Goal: Register for event/course

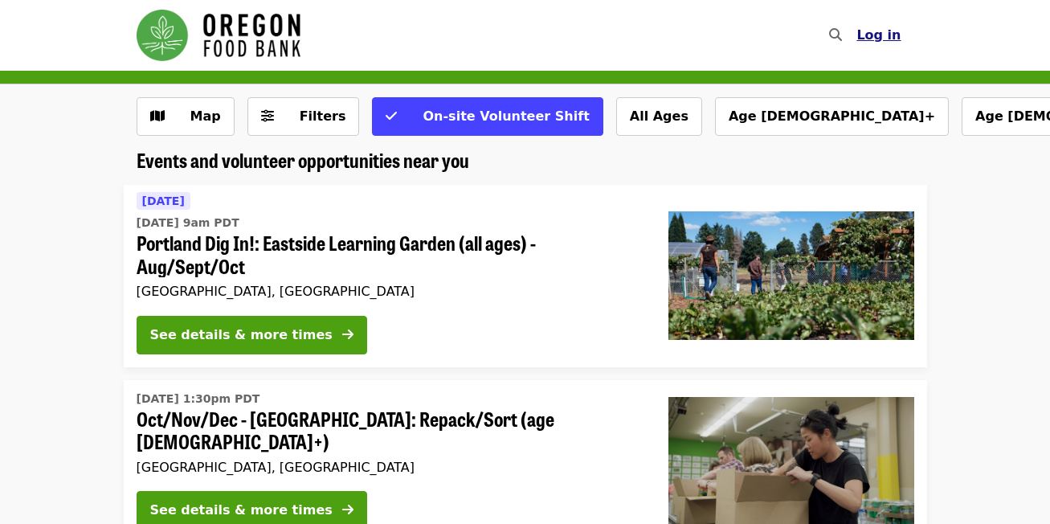
click at [883, 23] on button "Log in" at bounding box center [878, 35] width 70 height 32
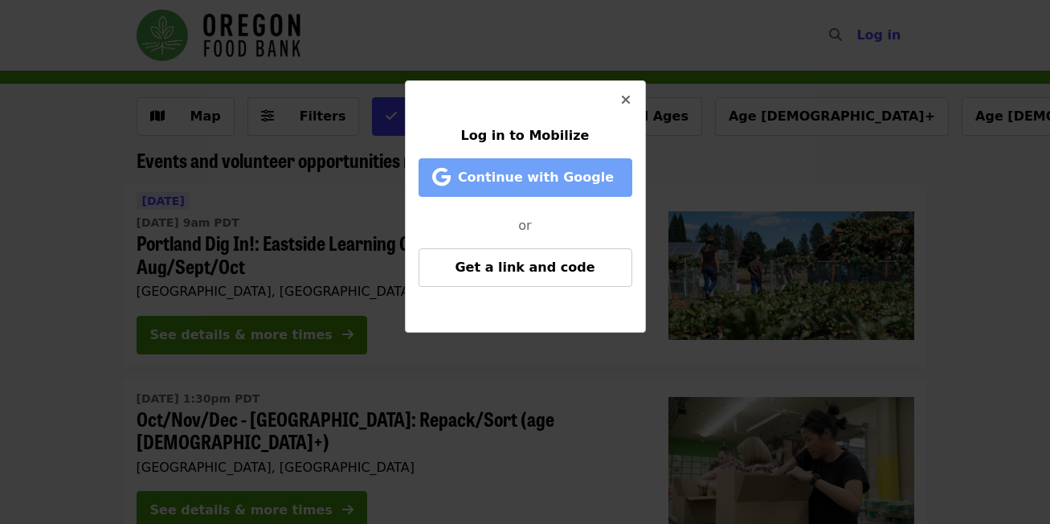
click at [502, 173] on span "Continue with Google" at bounding box center [536, 176] width 156 height 15
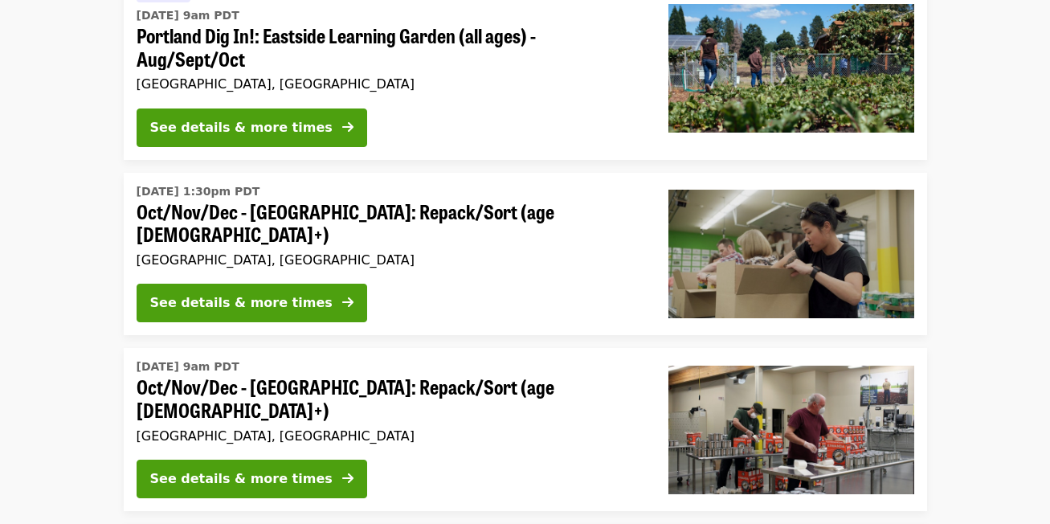
scroll to position [214, 0]
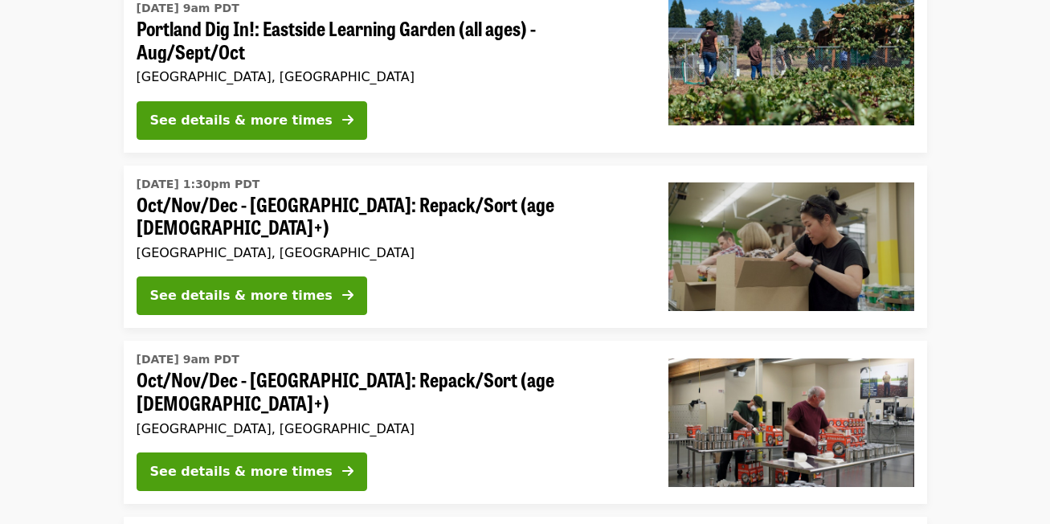
click at [440, 218] on div "[DATE] 1:30pm PDT Oct/Nov/Dec - [GEOGRAPHIC_DATA]: Repack/Sort (age [DEMOGRAPHI…" at bounding box center [390, 218] width 506 height 92
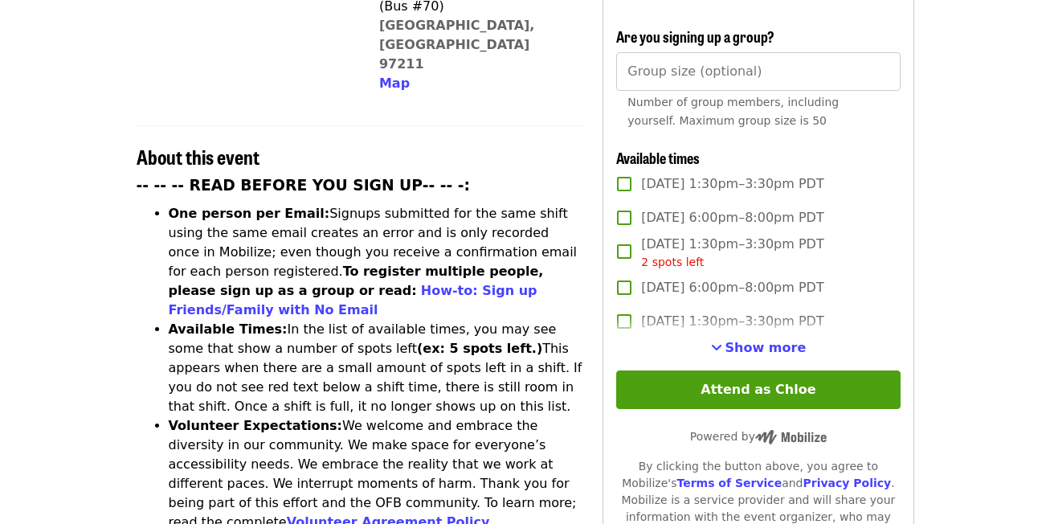
scroll to position [513, 0]
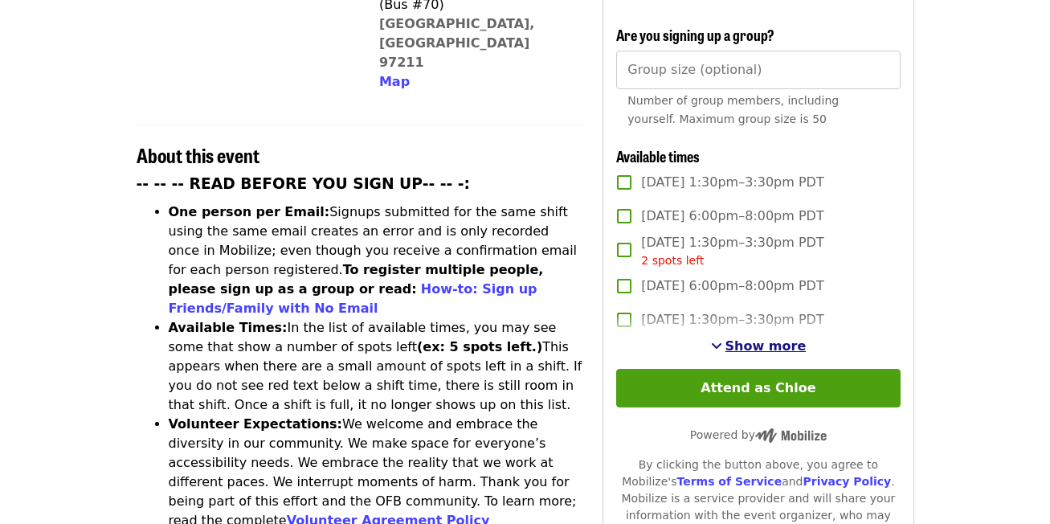
click at [788, 338] on span "Show more" at bounding box center [765, 345] width 81 height 15
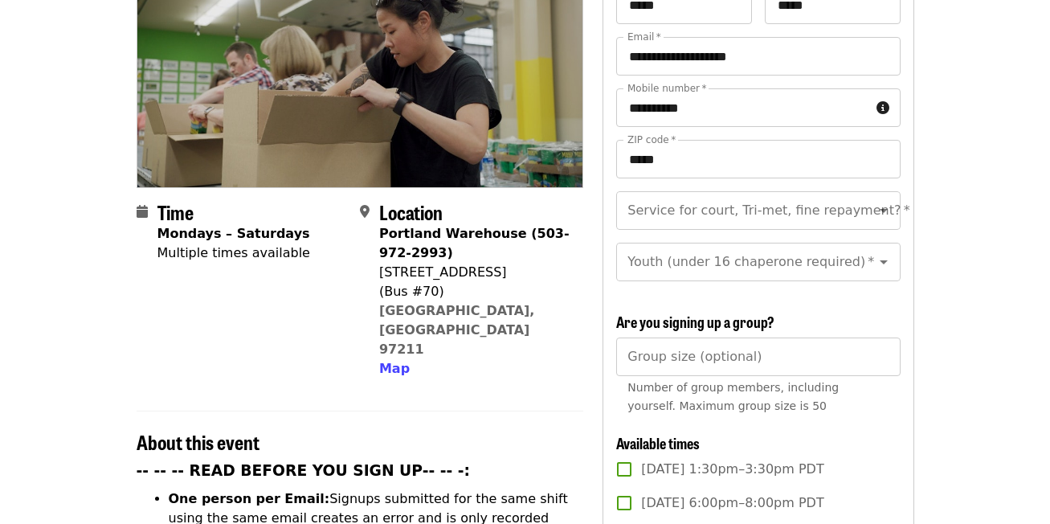
scroll to position [234, 0]
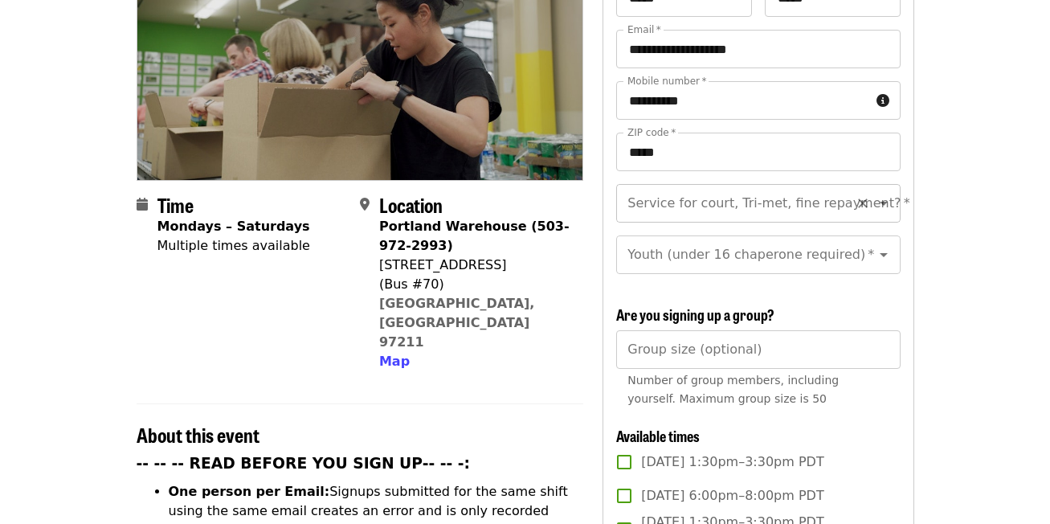
click at [735, 188] on input "Service for court, Tri-met, fine repayment?   *" at bounding box center [738, 203] width 218 height 31
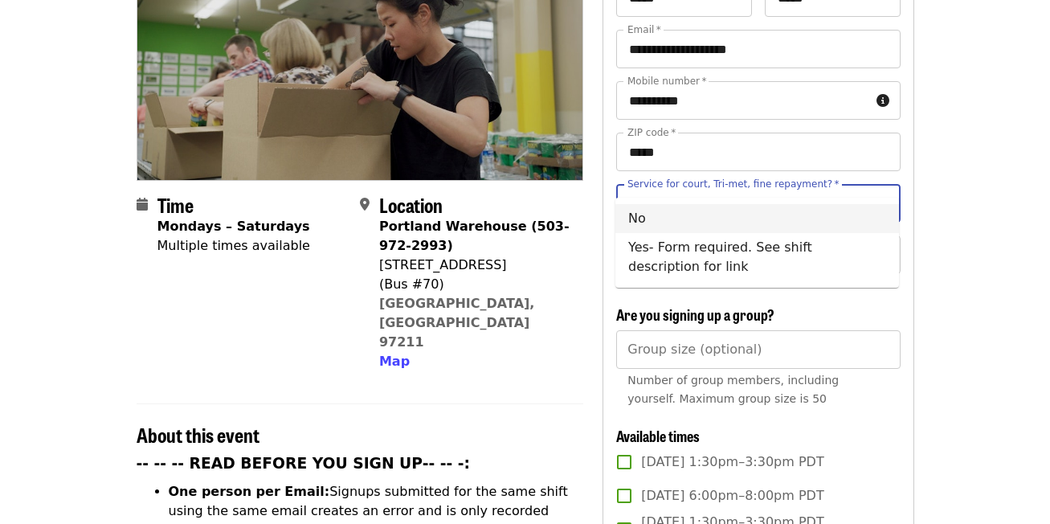
click at [712, 212] on li "No" at bounding box center [757, 218] width 284 height 29
type input "**"
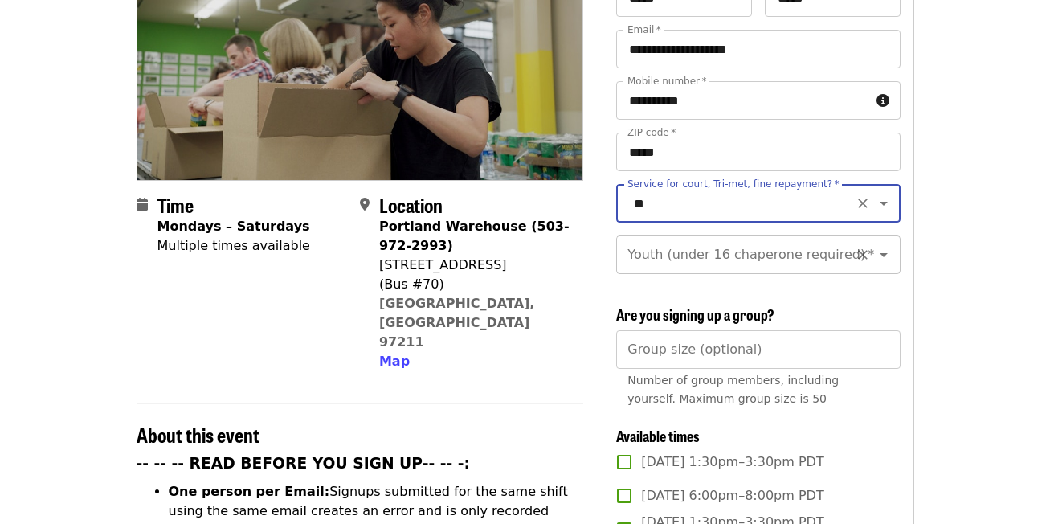
click at [698, 241] on input "Youth (under 16 chaperone required)   *" at bounding box center [738, 254] width 218 height 31
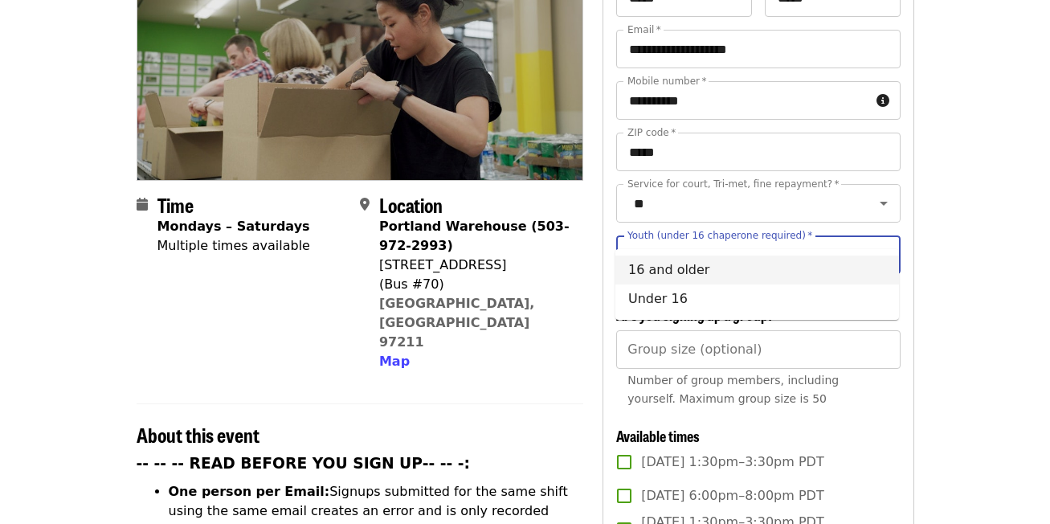
click at [675, 270] on li "16 and older" at bounding box center [757, 269] width 284 height 29
type input "**********"
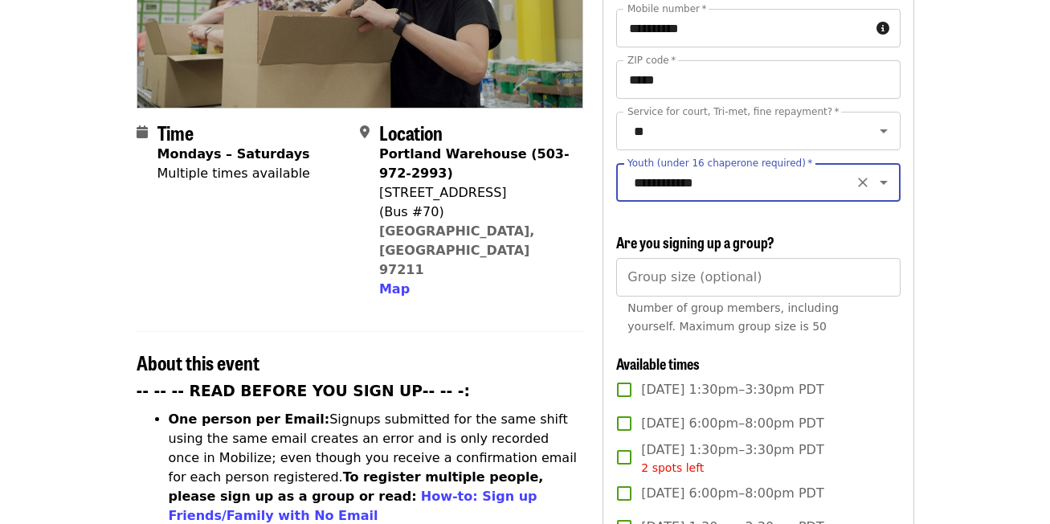
scroll to position [443, 0]
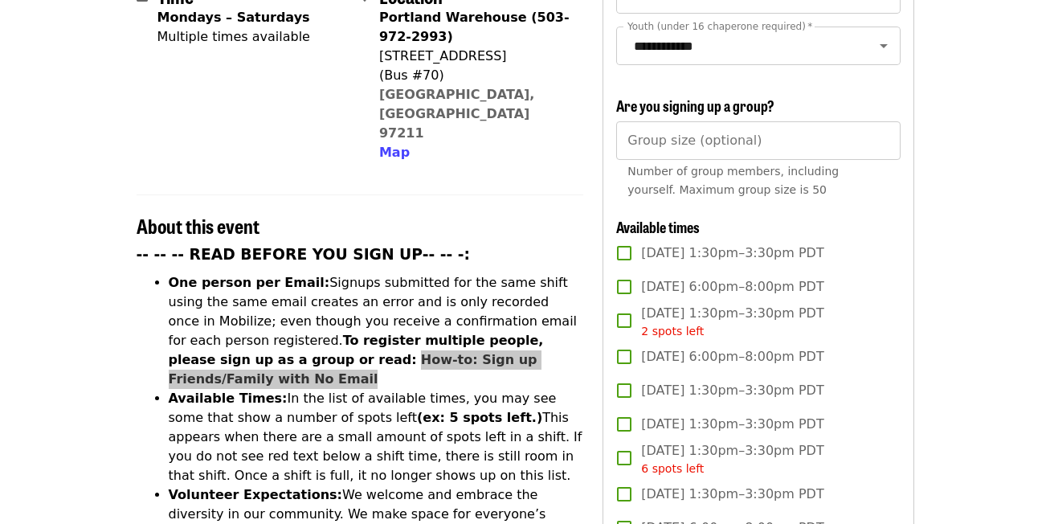
drag, startPoint x: 383, startPoint y: 288, endPoint x: 923, endPoint y: 3, distance: 610.4
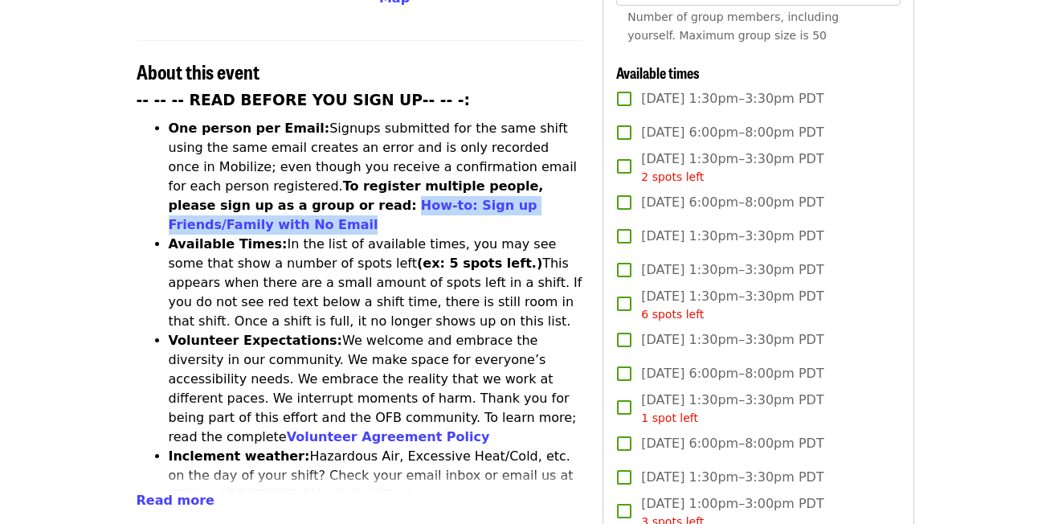
scroll to position [605, 0]
